Goal: Task Accomplishment & Management: Complete application form

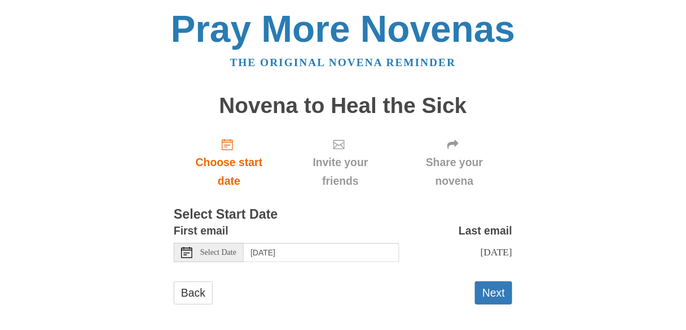
scroll to position [7, 0]
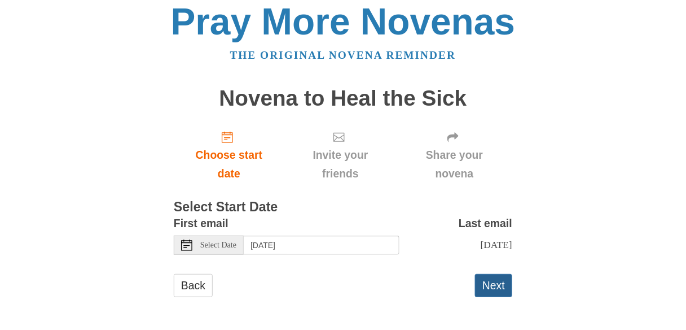
click at [494, 283] on button "Next" at bounding box center [493, 285] width 37 height 23
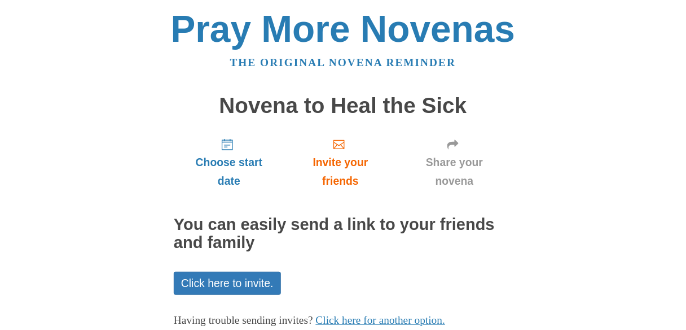
scroll to position [71, 0]
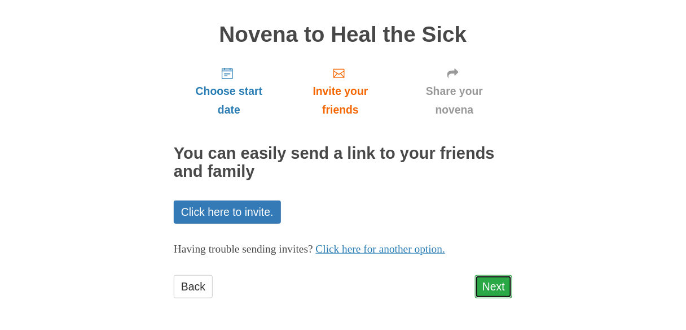
click at [485, 290] on link "Next" at bounding box center [493, 286] width 37 height 23
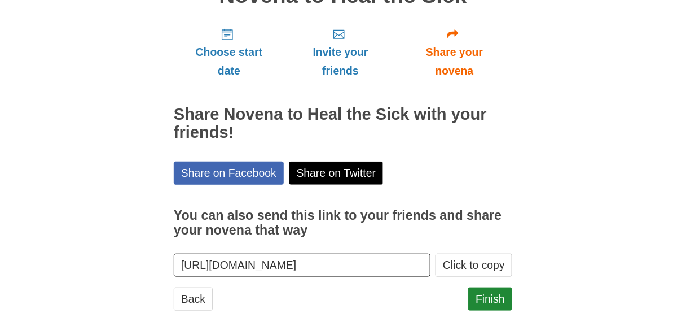
scroll to position [122, 0]
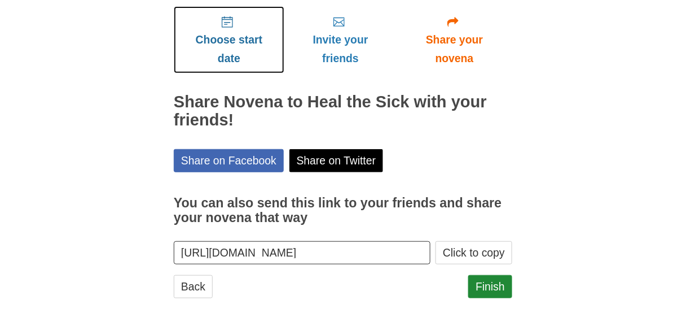
click at [242, 38] on span "Choose start date" at bounding box center [229, 48] width 88 height 37
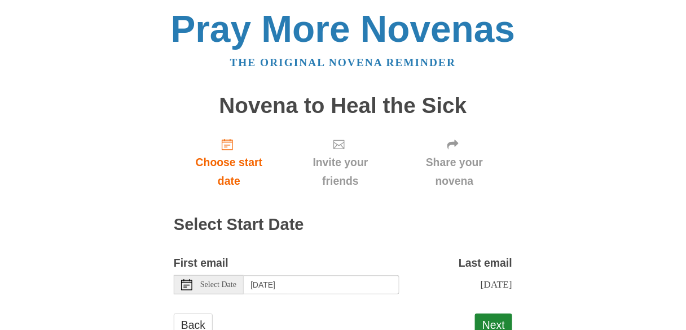
drag, startPoint x: 693, startPoint y: 186, endPoint x: 583, endPoint y: 318, distance: 171.9
click at [583, 318] on div "Pray More Novenas The original novena reminder Novena to Heal the Sick Choose s…" at bounding box center [343, 184] width 660 height 369
click at [484, 321] on button "Next" at bounding box center [493, 324] width 37 height 23
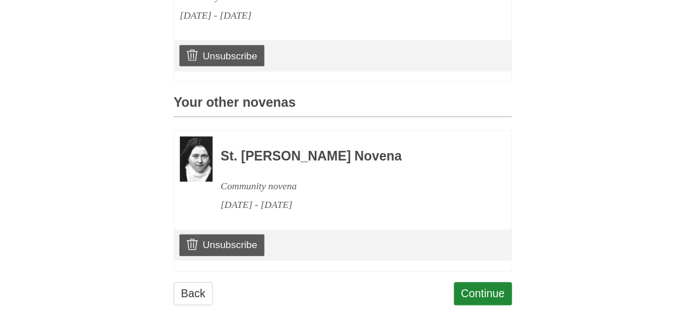
scroll to position [434, 0]
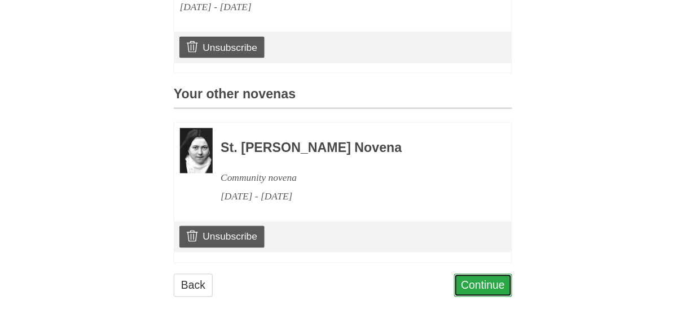
click at [482, 283] on link "Continue" at bounding box center [483, 285] width 59 height 23
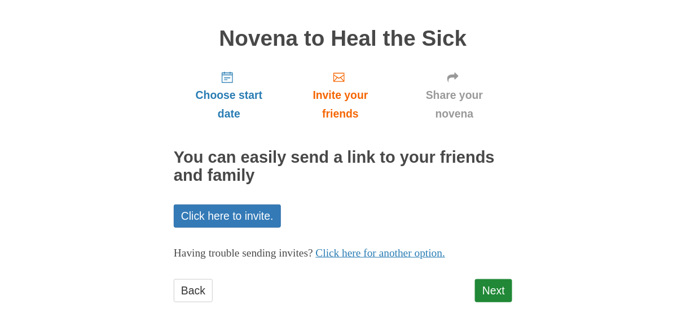
scroll to position [71, 0]
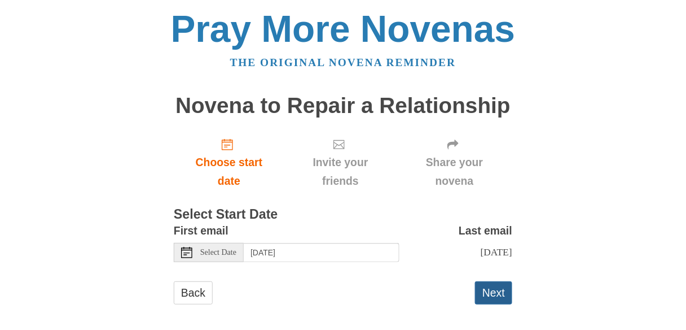
click at [503, 291] on button "Next" at bounding box center [493, 292] width 37 height 23
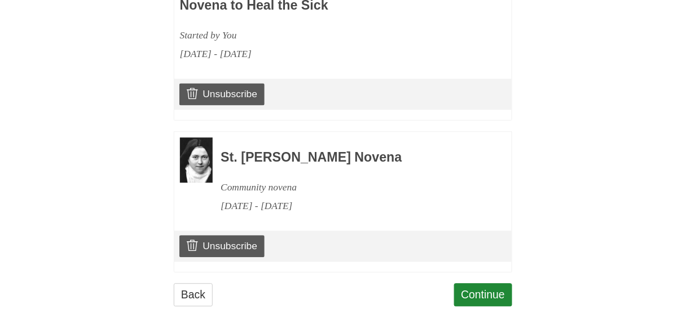
scroll to position [585, 0]
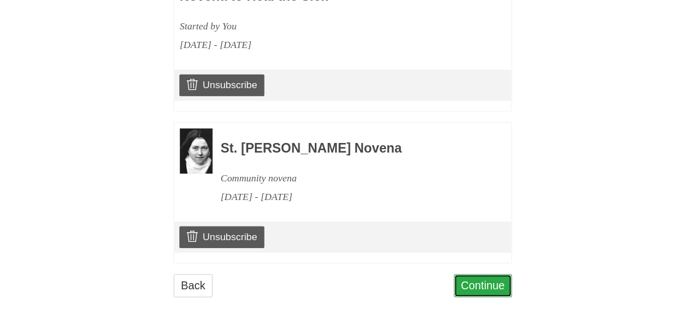
click at [498, 282] on link "Continue" at bounding box center [483, 285] width 59 height 23
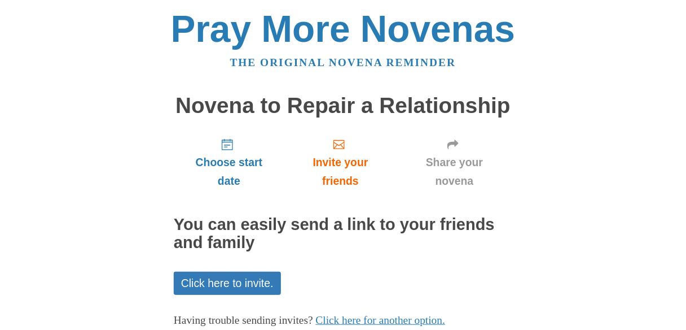
scroll to position [71, 0]
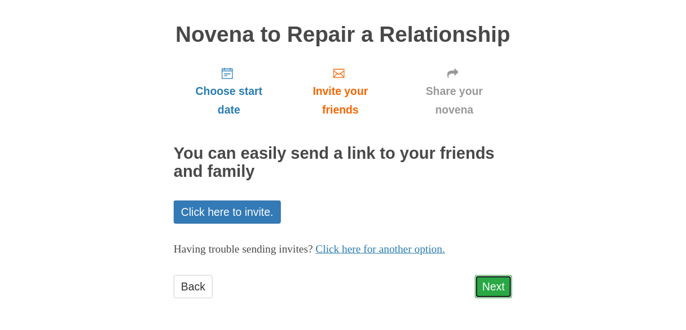
click at [496, 284] on link "Next" at bounding box center [493, 286] width 37 height 23
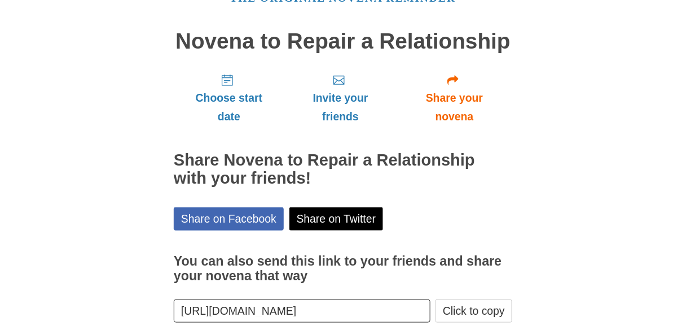
scroll to position [122, 0]
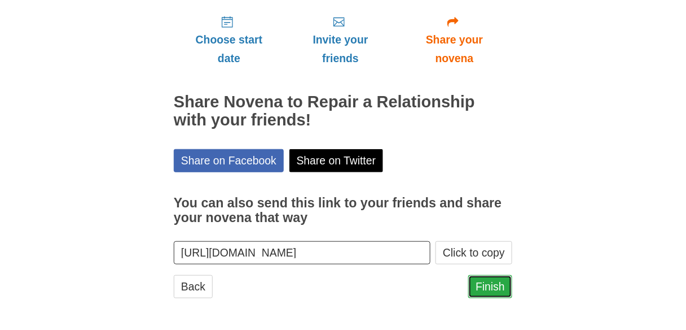
click at [492, 290] on link "Finish" at bounding box center [490, 286] width 44 height 23
